Goal: Check status: Check status

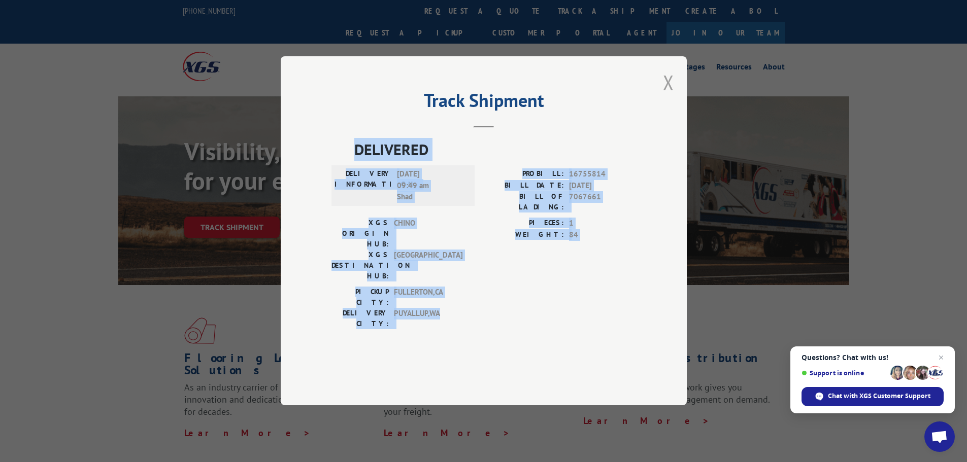
click at [668, 96] on button "Close modal" at bounding box center [668, 82] width 11 height 27
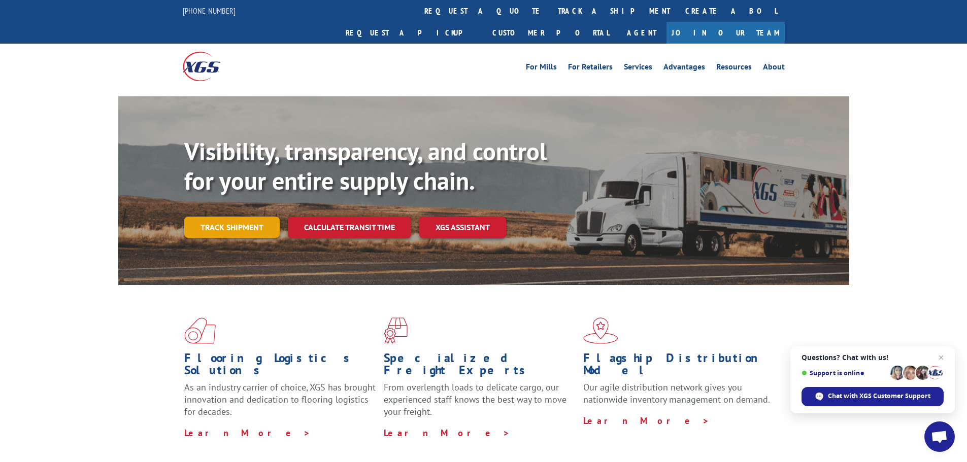
click at [249, 217] on link "Track shipment" at bounding box center [231, 227] width 95 height 21
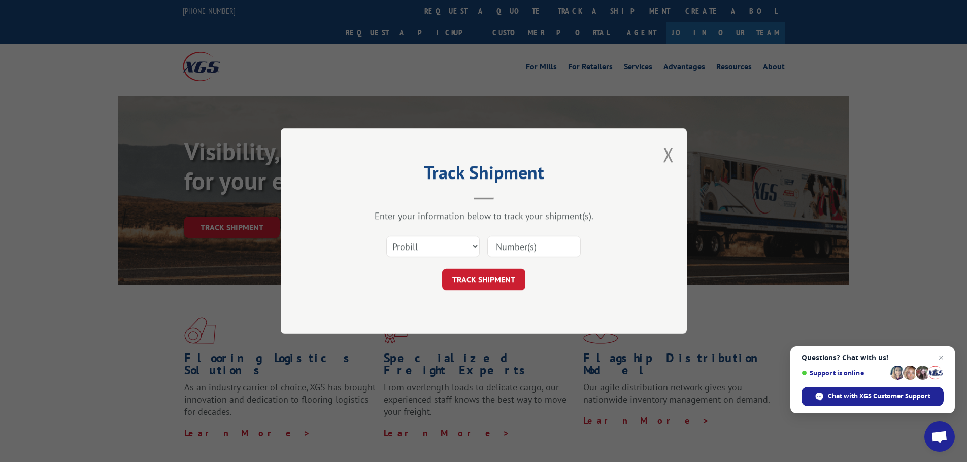
click at [514, 245] on input at bounding box center [533, 246] width 93 height 21
paste input "17475084"
click at [497, 245] on input "17475084" at bounding box center [533, 246] width 93 height 21
type input "17475084"
drag, startPoint x: 487, startPoint y: 279, endPoint x: 492, endPoint y: 289, distance: 10.9
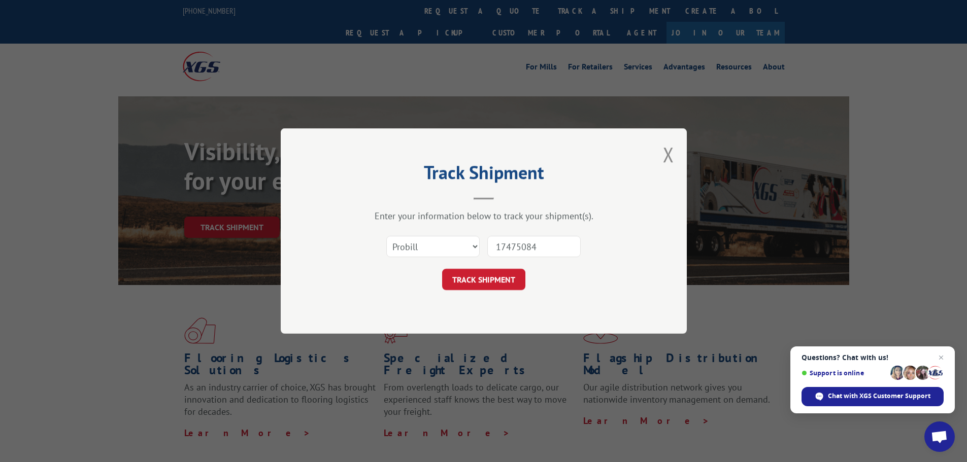
click at [492, 289] on button "TRACK SHIPMENT" at bounding box center [483, 279] width 83 height 21
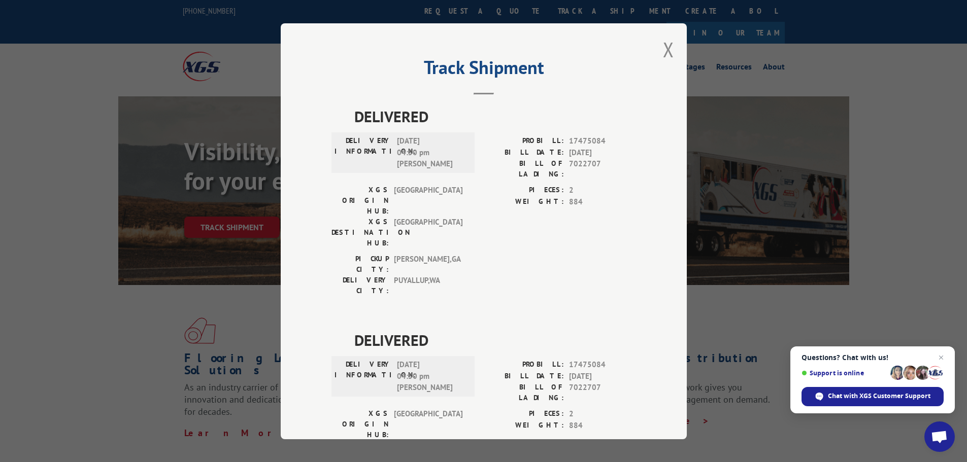
click at [665, 52] on button "Close modal" at bounding box center [668, 49] width 11 height 27
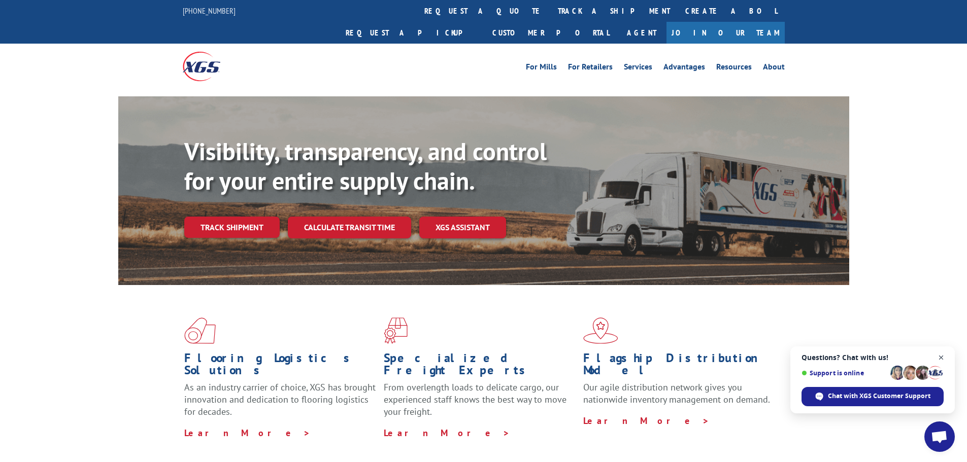
click at [943, 356] on span "Close chat" at bounding box center [941, 358] width 13 height 13
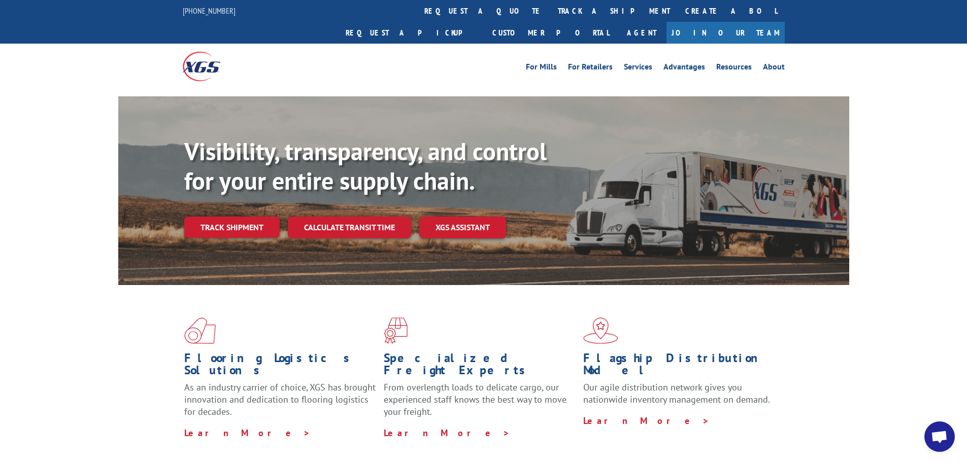
click at [237, 217] on link "Track shipment" at bounding box center [231, 227] width 95 height 21
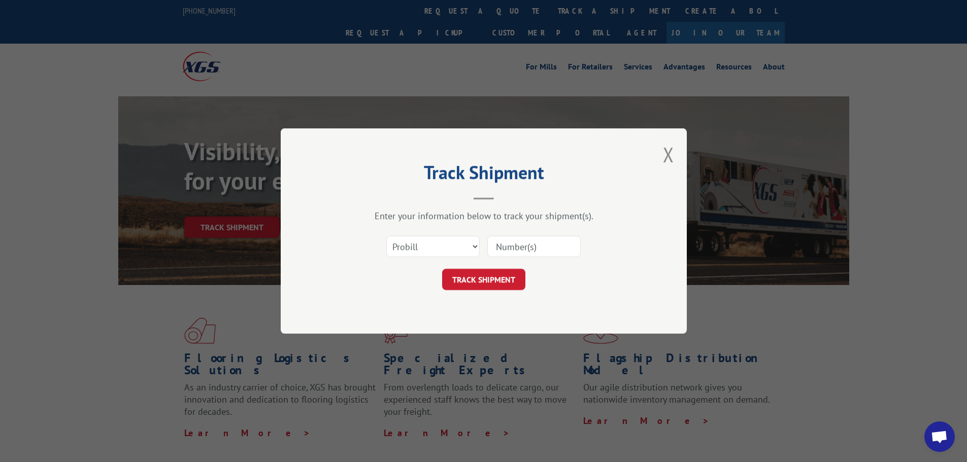
click at [505, 246] on input at bounding box center [533, 246] width 93 height 21
paste input "5606266"
type input "5606266"
click at [479, 285] on button "TRACK SHIPMENT" at bounding box center [483, 279] width 83 height 21
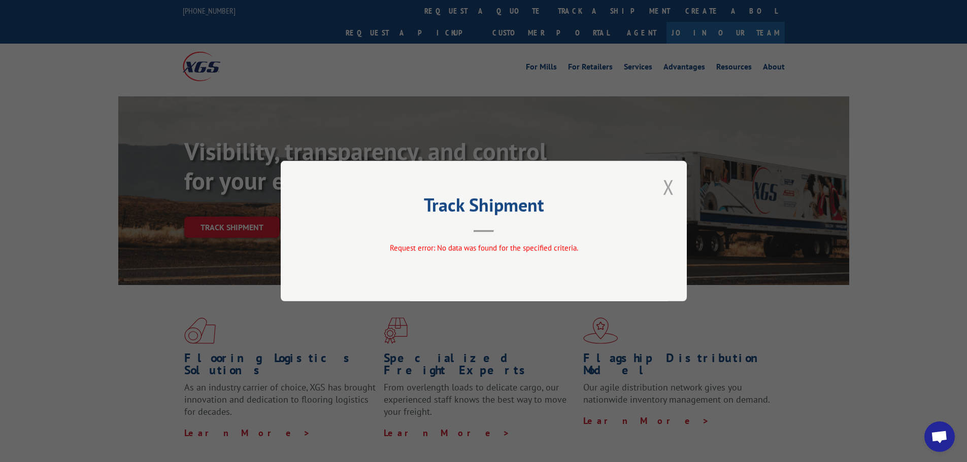
click at [668, 189] on button "Close modal" at bounding box center [668, 187] width 11 height 27
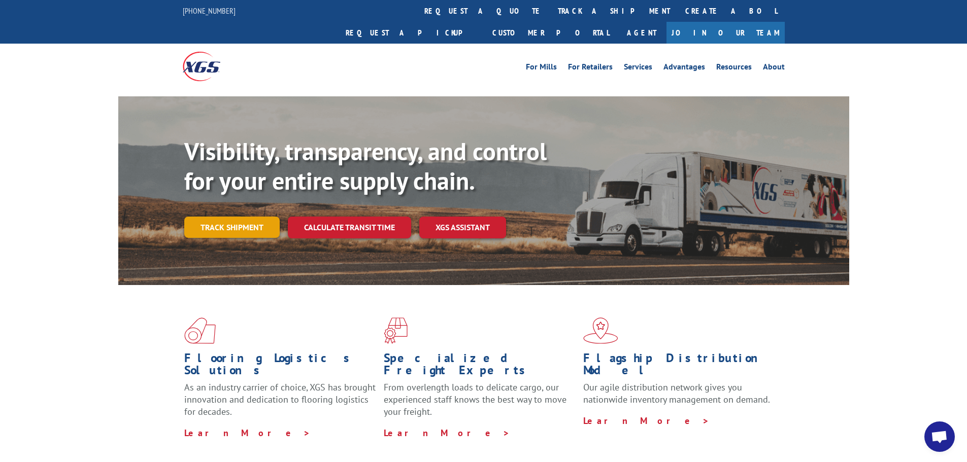
drag, startPoint x: 232, startPoint y: 199, endPoint x: 269, endPoint y: 196, distance: 37.6
click at [232, 217] on link "Track shipment" at bounding box center [231, 227] width 95 height 21
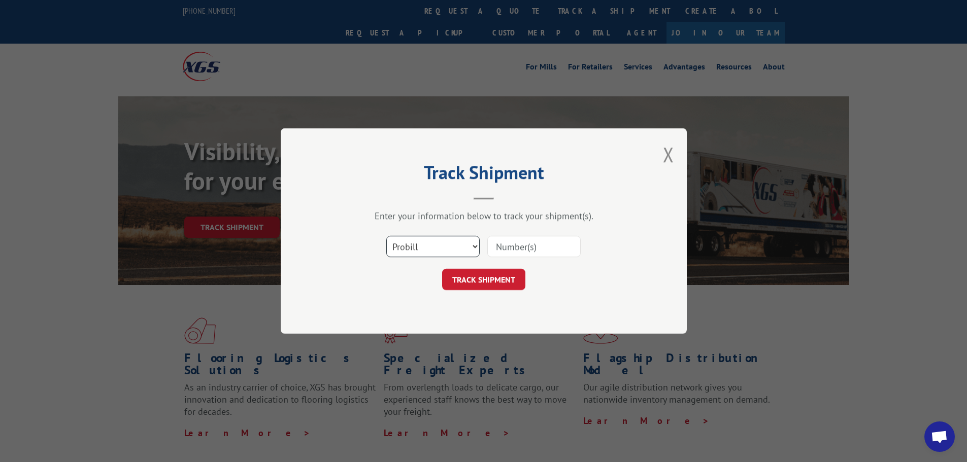
click at [424, 244] on select "Select category... Probill BOL PO" at bounding box center [432, 246] width 93 height 21
select select "bol"
click at [386, 236] on select "Select category... Probill BOL PO" at bounding box center [432, 246] width 93 height 21
click at [490, 245] on input at bounding box center [533, 246] width 93 height 21
paste input "5606266"
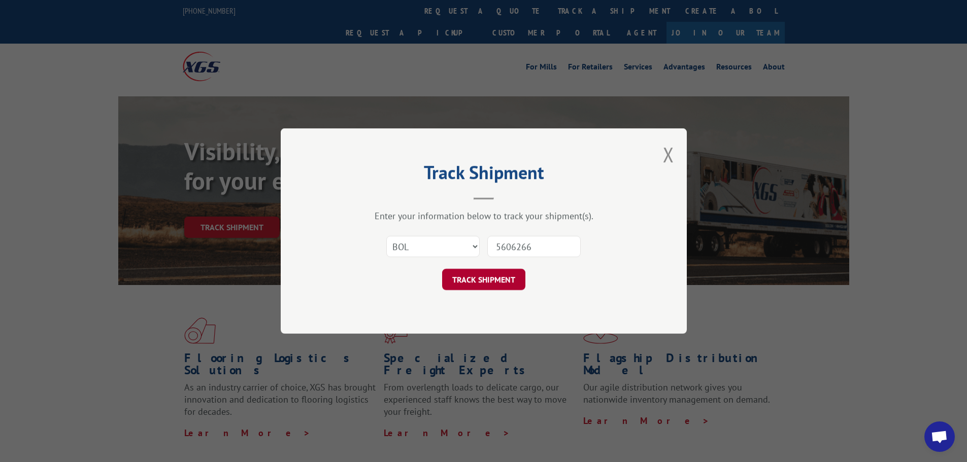
type input "5606266"
click at [487, 282] on button "TRACK SHIPMENT" at bounding box center [483, 279] width 83 height 21
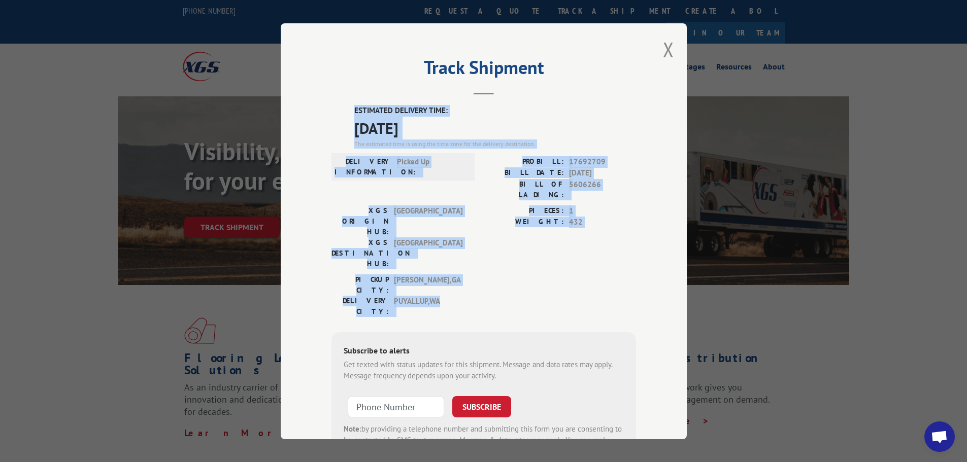
drag, startPoint x: 351, startPoint y: 108, endPoint x: 577, endPoint y: 253, distance: 269.3
click at [577, 253] on div "ESTIMATED DELIVERY TIME: [DATE] The estimated time is using the time zone for t…" at bounding box center [483, 287] width 304 height 365
copy div "ESTIMATED DELIVERY TIME: [DATE] The estimated time is using the time zone for t…"
